Goal: Check status: Check status

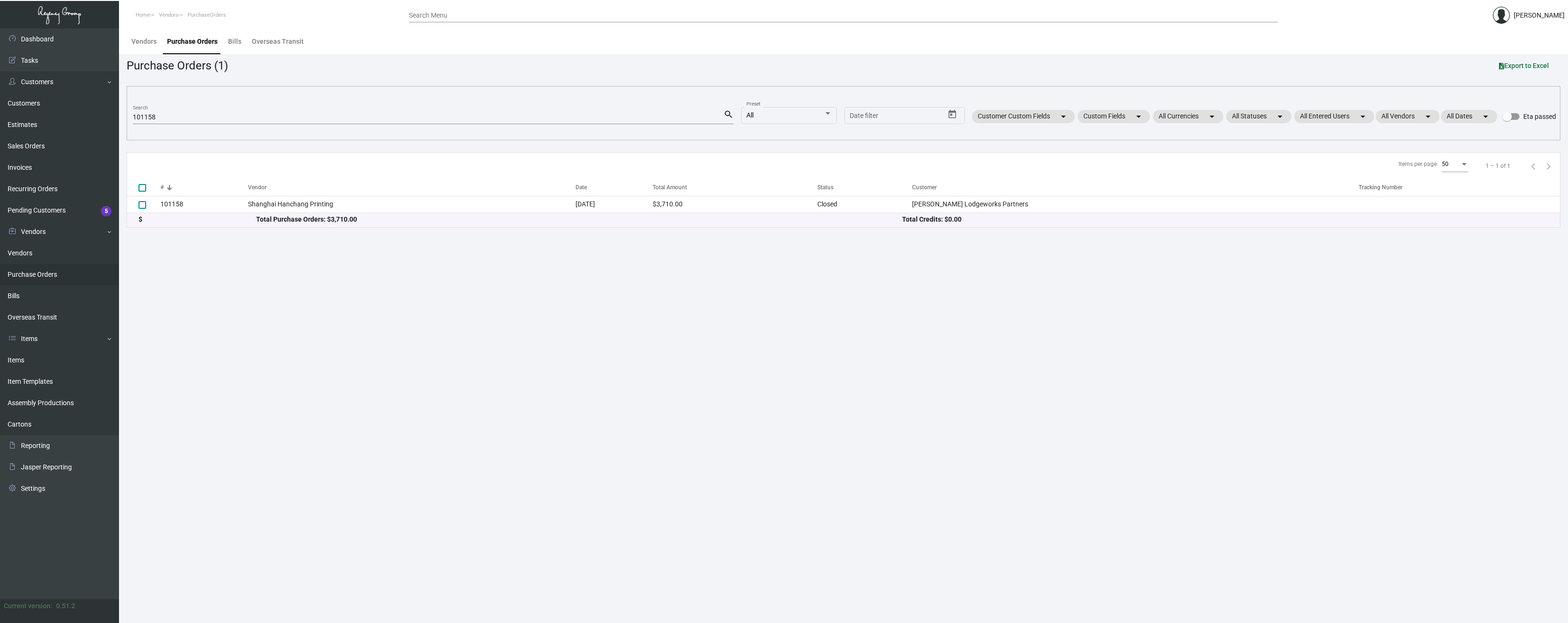
click at [209, 116] on input "101158" at bounding box center [428, 117] width 590 height 8
paste input "97466"
type input "97466"
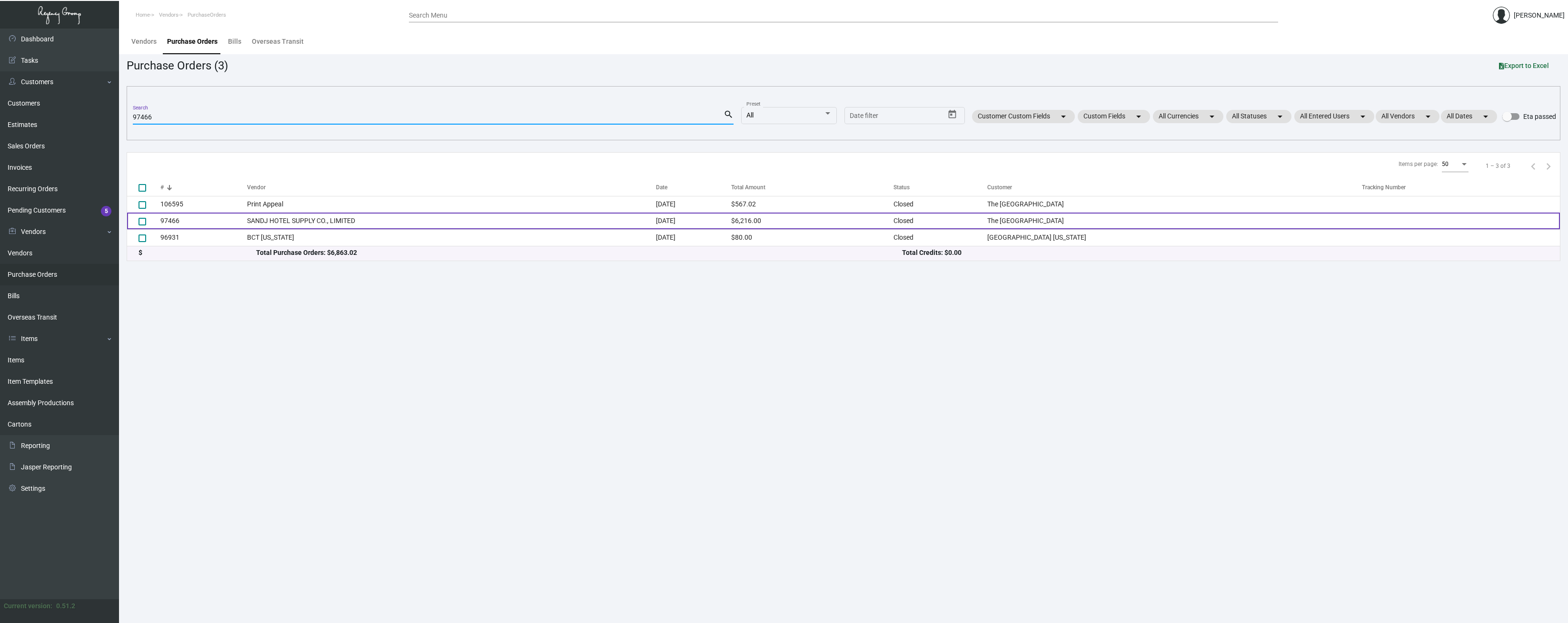
click at [168, 220] on td "97466" at bounding box center [204, 221] width 86 height 16
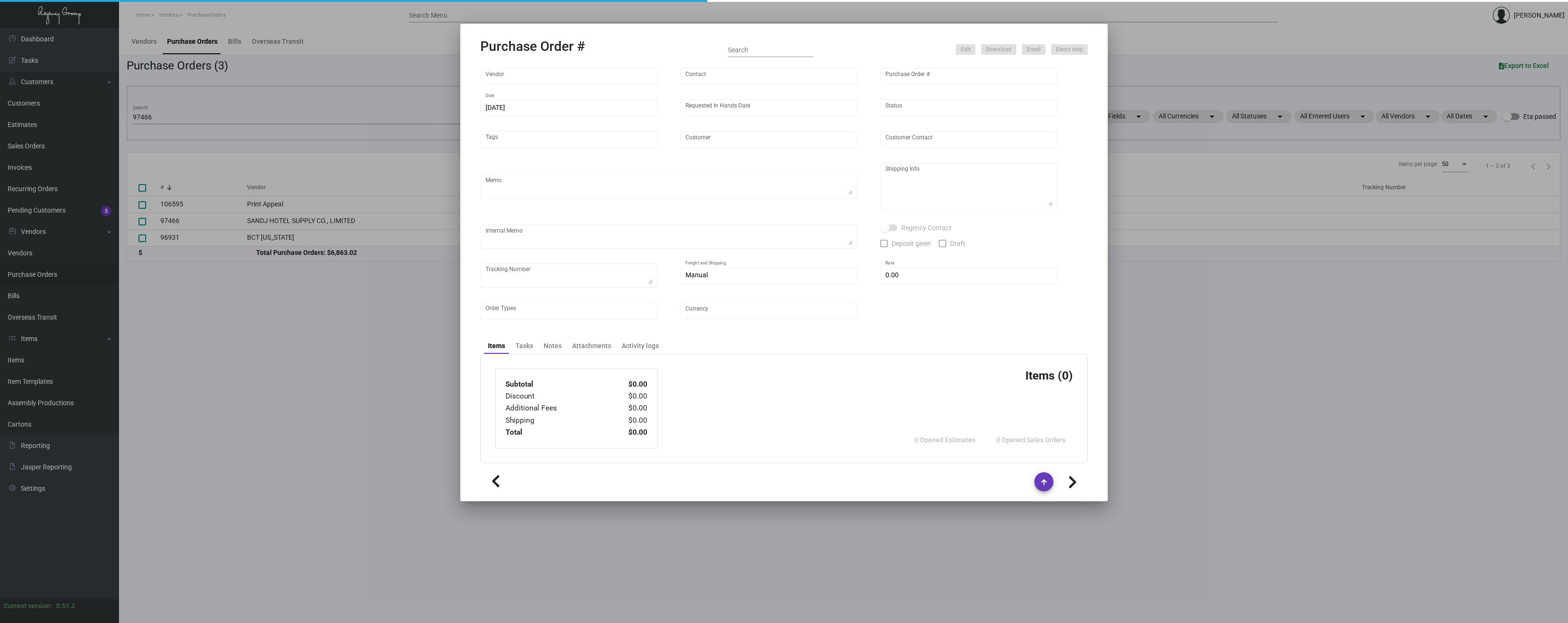
type input "SANDJ HOTEL SUPPLY CO., LIMITED"
type input "[PERSON_NAME]"
type input "97466"
type input "[DATE]"
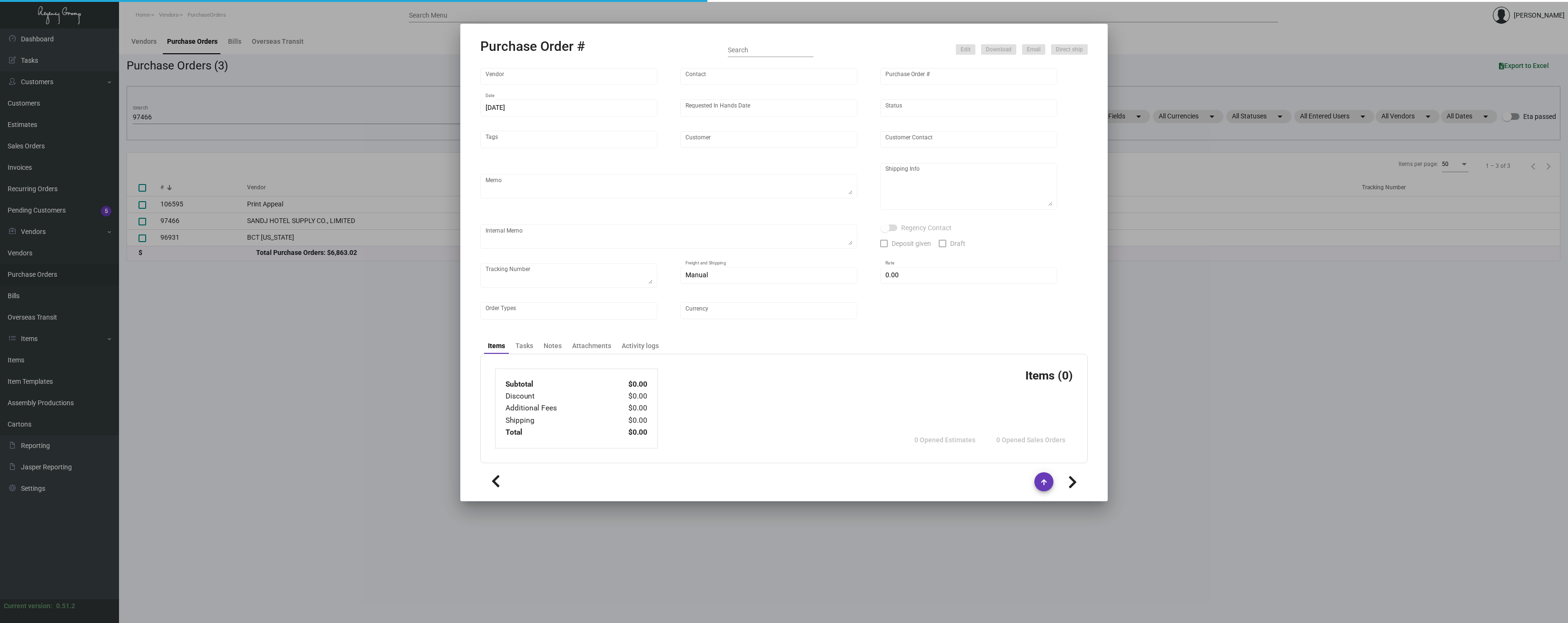
type input "The [GEOGRAPHIC_DATA]"
type textarea "By BOAT"
type textarea "Regency Group NJ - [PERSON_NAME] [STREET_ADDRESS]"
checkbox input "true"
type input "$ 0.00"
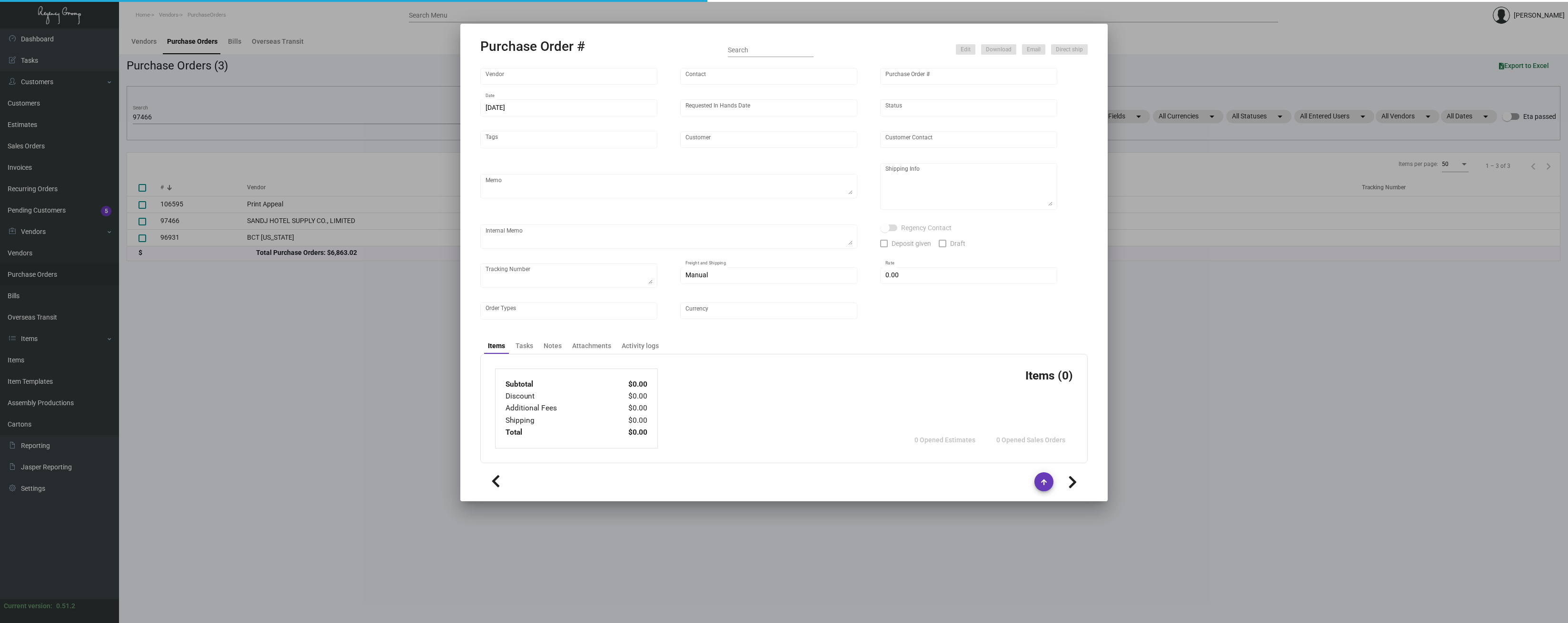
type input "United States Dollar $"
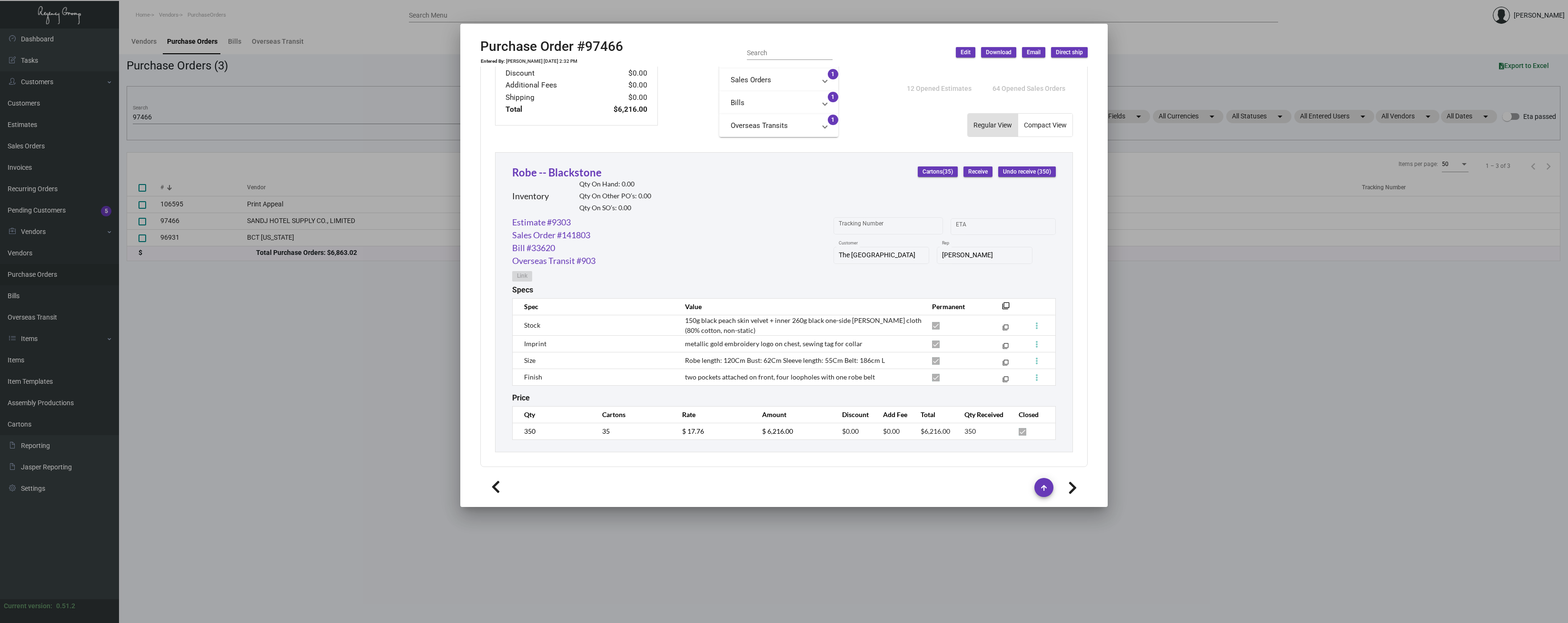
scroll to position [370, 0]
drag, startPoint x: 685, startPoint y: 316, endPoint x: 872, endPoint y: 379, distance: 197.3
click at [872, 379] on tbody "Stock 150g black peach skin velvet + inner 260g black one-side [PERSON_NAME] cl…" at bounding box center [784, 350] width 543 height 71
copy tbody "150g black peach skin velvet + inner 260g black one-side [PERSON_NAME] cloth (8…"
